Goal: Navigation & Orientation: Find specific page/section

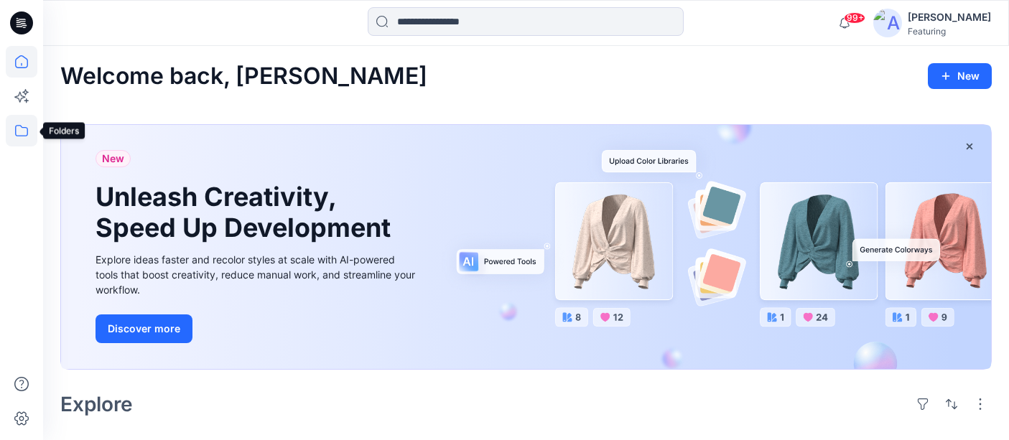
click at [23, 128] on icon at bounding box center [22, 131] width 32 height 32
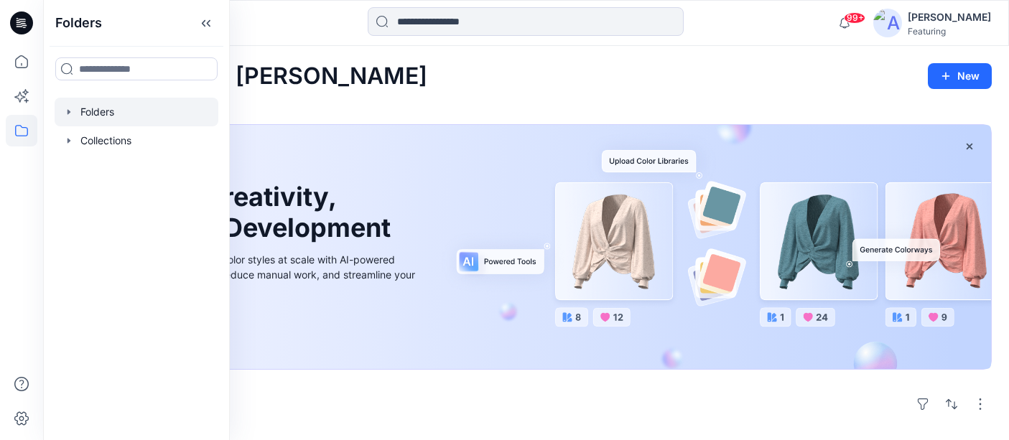
click at [98, 113] on div at bounding box center [137, 112] width 164 height 29
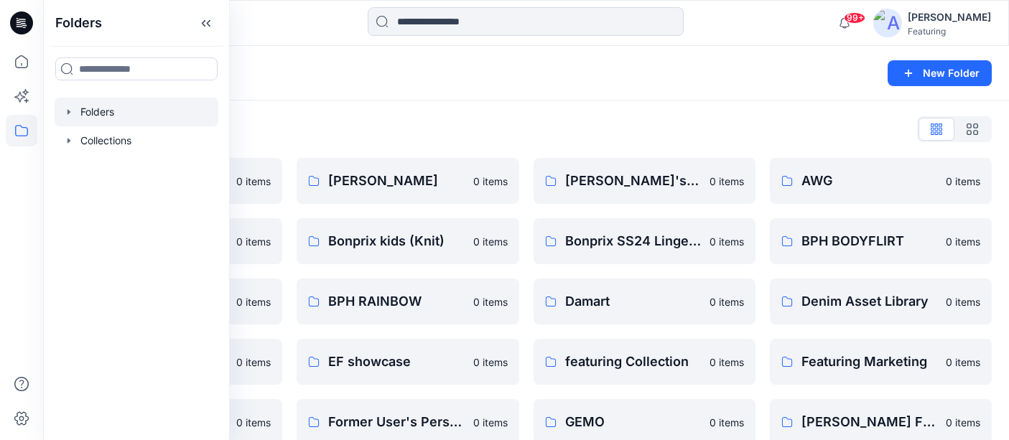
click at [312, 68] on div "Folders" at bounding box center [469, 73] width 819 height 20
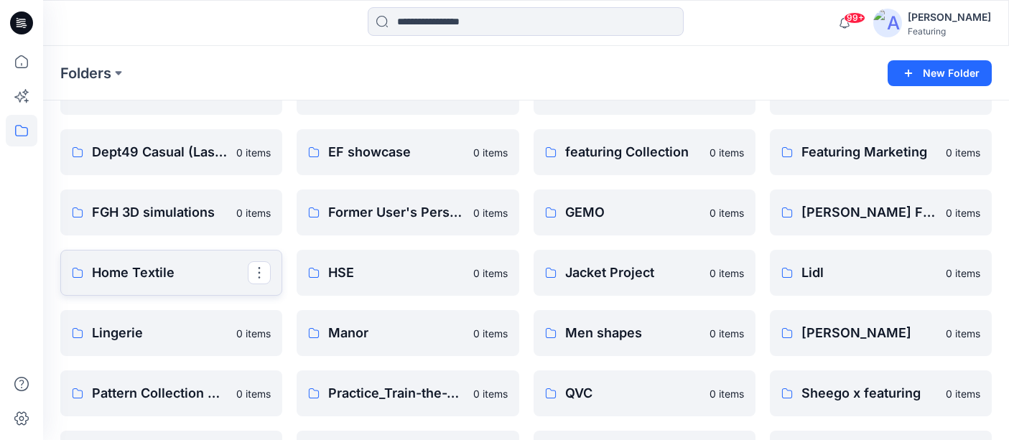
click at [176, 270] on p "Home Textile" at bounding box center [170, 273] width 156 height 20
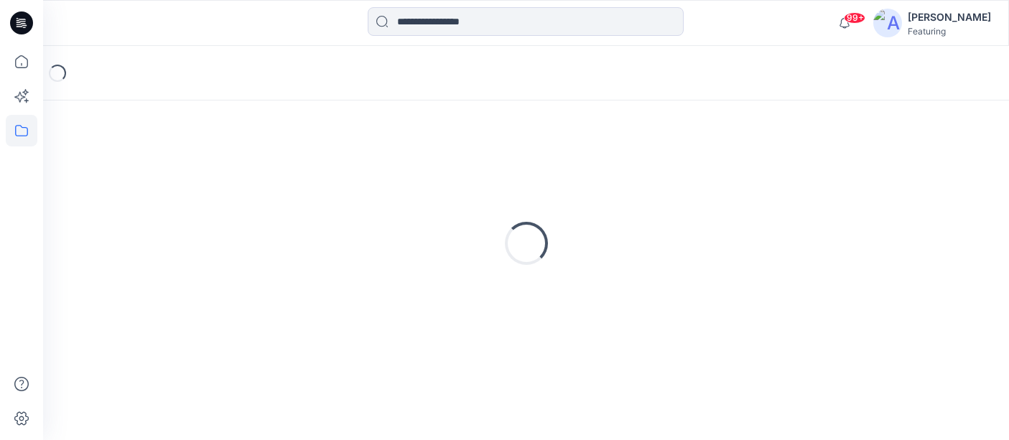
scroll to position [32, 0]
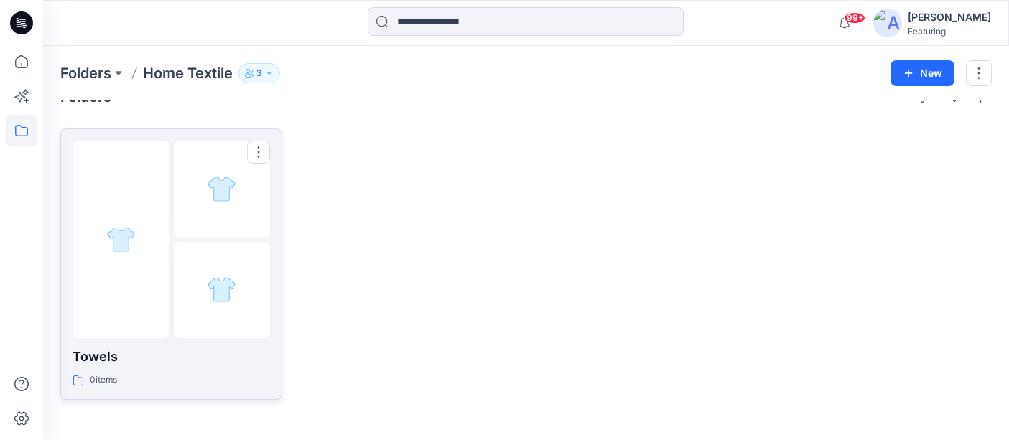
click at [93, 350] on p "Towels" at bounding box center [171, 357] width 197 height 20
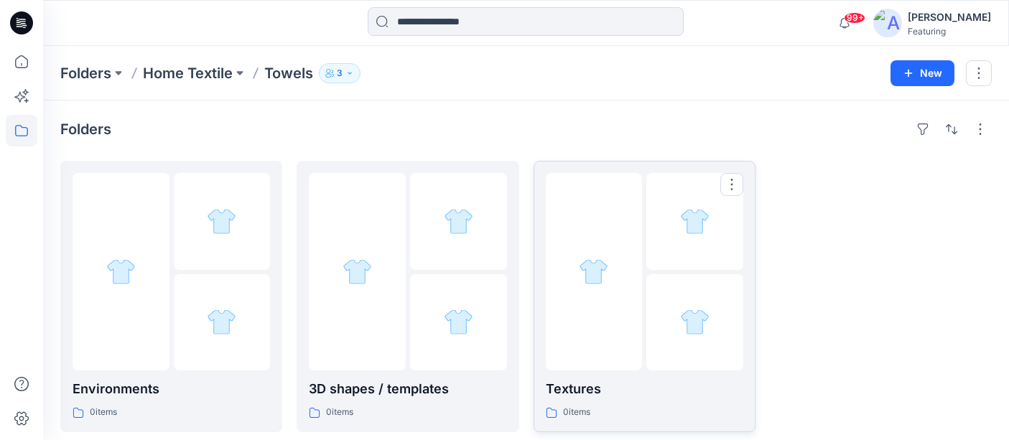
click at [605, 389] on p "Textures" at bounding box center [644, 389] width 197 height 20
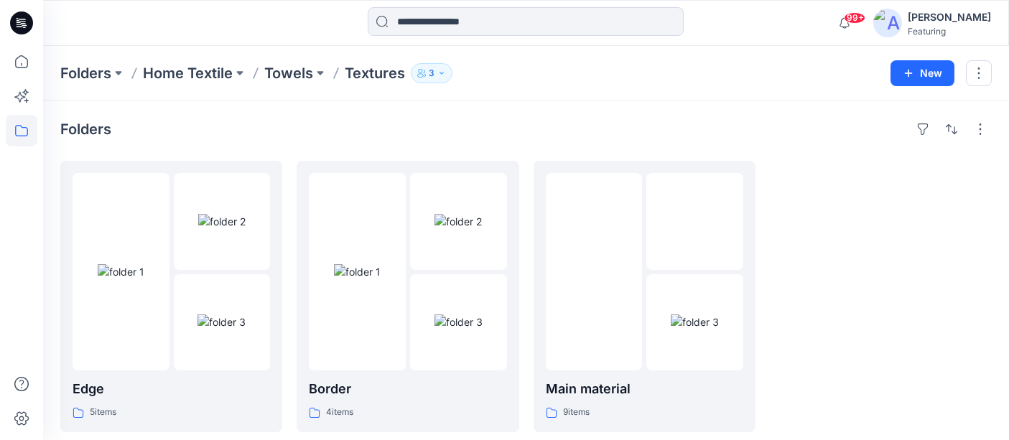
scroll to position [32, 0]
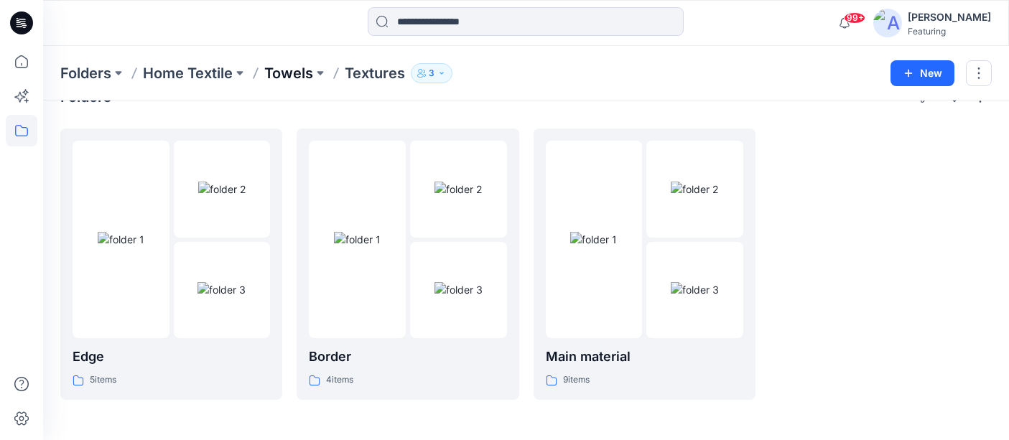
click at [296, 71] on p "Towels" at bounding box center [288, 73] width 49 height 20
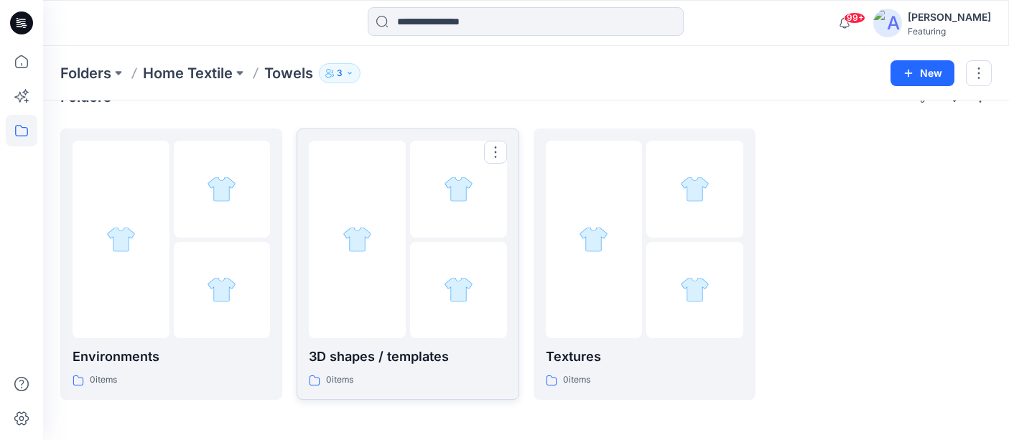
click at [366, 361] on p "3D shapes / templates" at bounding box center [407, 357] width 197 height 20
